Goal: Task Accomplishment & Management: Use online tool/utility

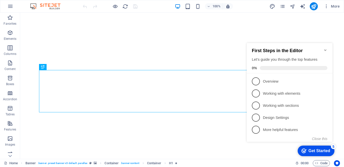
click at [325, 48] on icon "Minimize checklist" at bounding box center [326, 50] width 4 height 4
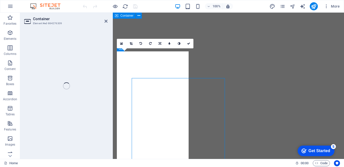
select select "px"
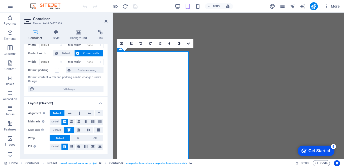
scroll to position [28, 0]
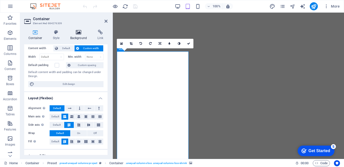
click at [77, 34] on icon at bounding box center [78, 32] width 25 height 5
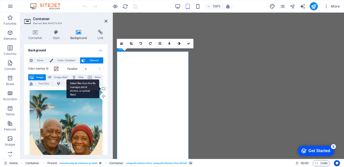
click at [99, 88] on div "Select files from the file manager, stock photos, or upload file(s)" at bounding box center [83, 88] width 33 height 19
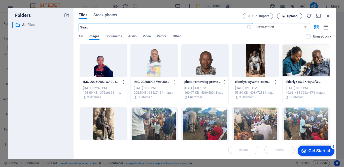
click at [286, 16] on span "Upload" at bounding box center [290, 16] width 21 height 3
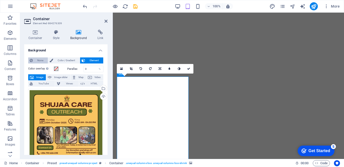
click at [37, 60] on span "None" at bounding box center [40, 60] width 12 height 6
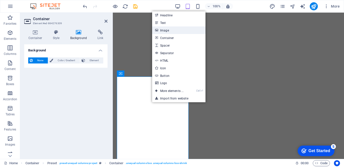
click at [164, 31] on link "Image" at bounding box center [178, 30] width 53 height 8
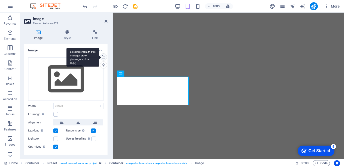
click at [99, 57] on div "Select files from the file manager, stock photos, or upload file(s)" at bounding box center [83, 57] width 33 height 19
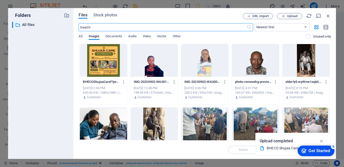
click at [105, 58] on div at bounding box center [103, 60] width 47 height 33
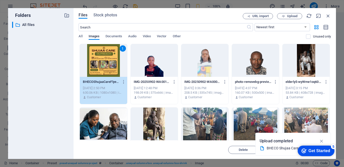
click at [105, 58] on div "1" at bounding box center [103, 60] width 47 height 33
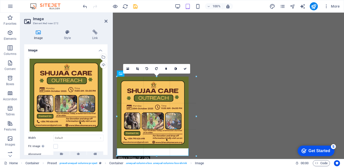
drag, startPoint x: 153, startPoint y: 148, endPoint x: 151, endPoint y: 144, distance: 4.1
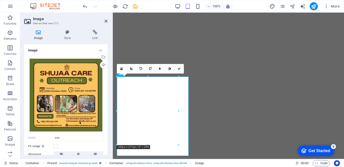
type input "245"
select select "px"
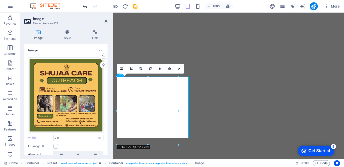
click at [85, 6] on icon "undo" at bounding box center [85, 7] width 6 height 6
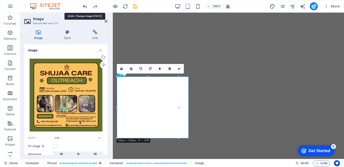
click at [85, 6] on icon "undo" at bounding box center [85, 7] width 6 height 6
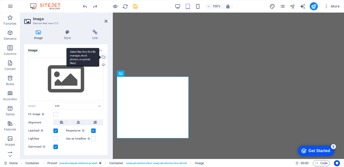
click at [103, 58] on div "Select files from the file manager, stock photos, or upload file(s)" at bounding box center [103, 58] width 8 height 8
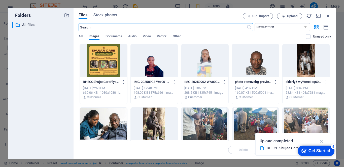
click at [108, 69] on div at bounding box center [103, 60] width 47 height 33
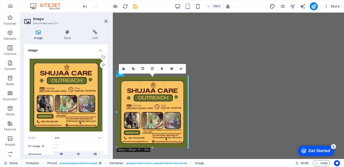
drag, startPoint x: 178, startPoint y: 106, endPoint x: 189, endPoint y: 113, distance: 13.1
type input "282"
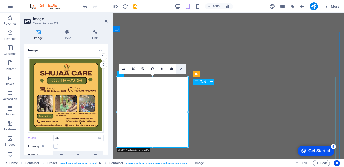
click at [180, 69] on icon at bounding box center [181, 68] width 3 height 3
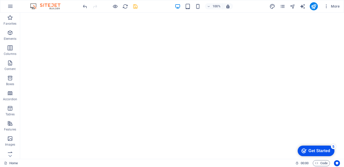
click at [136, 7] on icon "save" at bounding box center [136, 7] width 6 height 6
click at [283, 7] on icon "pages" at bounding box center [283, 7] width 6 height 6
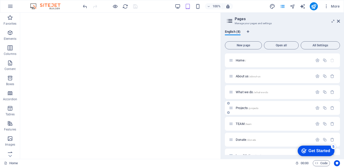
click at [244, 108] on span "Projects /projects" at bounding box center [247, 108] width 23 height 4
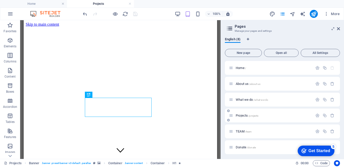
scroll to position [0, 0]
click at [339, 28] on icon at bounding box center [338, 29] width 3 height 4
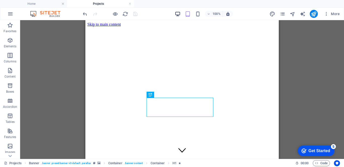
click at [178, 15] on icon "button" at bounding box center [178, 14] width 6 height 6
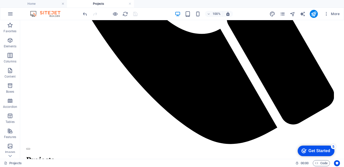
scroll to position [550, 0]
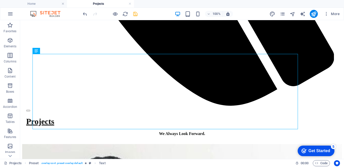
click at [135, 15] on icon "save" at bounding box center [136, 14] width 6 height 6
